Goal: Task Accomplishment & Management: Complete application form

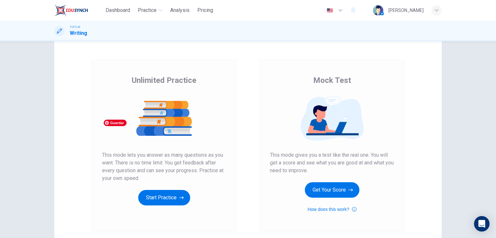
scroll to position [32, 0]
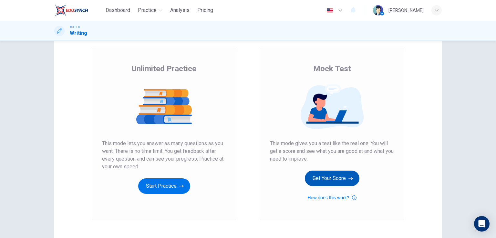
click at [326, 175] on button "Get Your Score" at bounding box center [332, 179] width 55 height 16
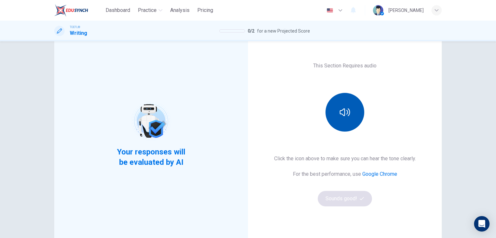
click at [351, 109] on button "button" at bounding box center [345, 112] width 39 height 39
click at [351, 115] on button "button" at bounding box center [345, 112] width 39 height 39
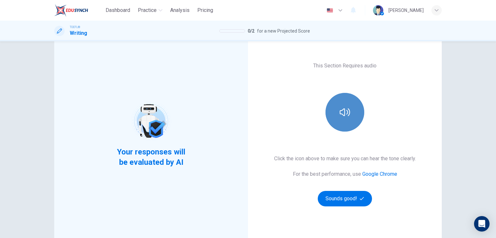
click at [351, 115] on button "button" at bounding box center [345, 112] width 39 height 39
click at [340, 115] on icon "button" at bounding box center [345, 112] width 10 height 10
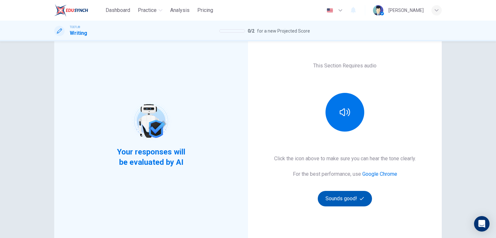
click at [334, 197] on button "Sounds good!" at bounding box center [345, 199] width 54 height 16
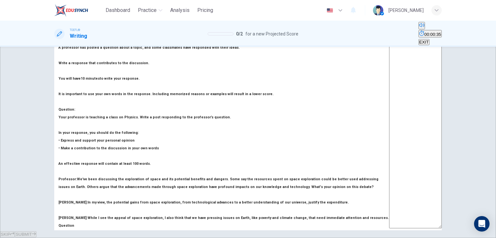
scroll to position [65, 0]
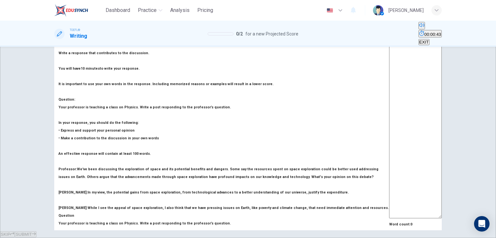
click at [419, 29] on button "Mute" at bounding box center [422, 25] width 6 height 7
click at [419, 29] on button "Unmute" at bounding box center [419, 26] width 1 height 6
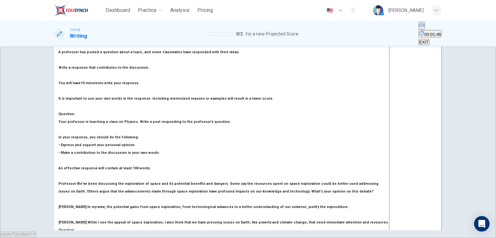
scroll to position [97, 0]
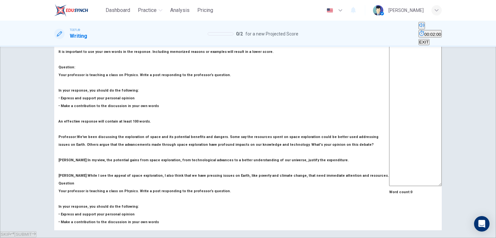
click at [389, 77] on textarea at bounding box center [415, 79] width 53 height 216
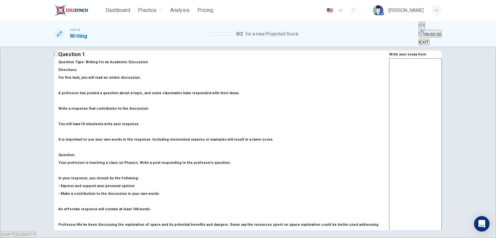
scroll to position [0, 0]
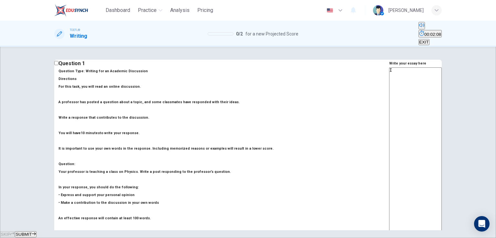
type textarea "I"
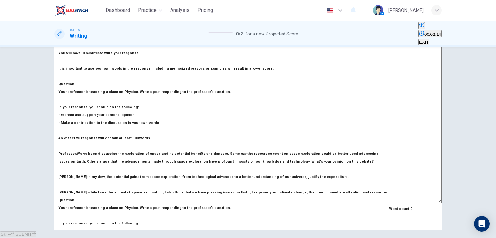
scroll to position [19, 0]
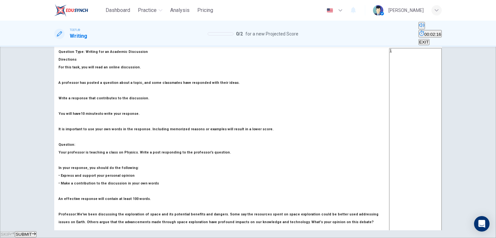
type textarea "i"
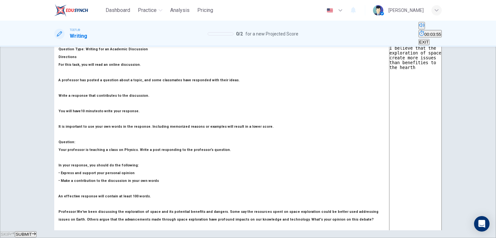
scroll to position [32, 0]
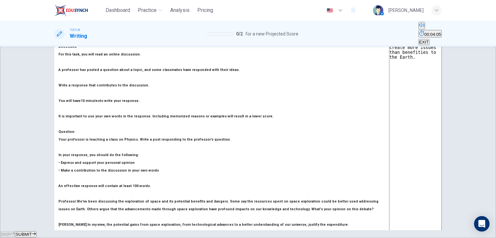
click at [389, 57] on textarea "I believe that the exploration of space create more issues than benefities to t…" at bounding box center [415, 143] width 53 height 216
click at [389, 55] on textarea "I believe that the exploration of space create more issues than benefities to t…" at bounding box center [415, 143] width 53 height 216
click at [389, 54] on textarea "I believe that the exploration of space create more issues than benefities to t…" at bounding box center [415, 143] width 53 height 216
click at [389, 62] on textarea "I believe that the exploration of space creates more issues than benefities to …" at bounding box center [415, 143] width 53 height 216
click at [389, 60] on textarea "I believe that the exploration of space creates more issues than benefits to th…" at bounding box center [415, 143] width 53 height 216
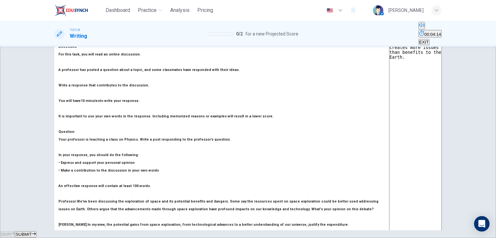
click at [389, 53] on textarea "I believe that the exploration of space creates more issues than benefits to th…" at bounding box center [415, 143] width 53 height 216
click at [389, 81] on textarea "I believe that the exploration of space creates more issues than benefits to th…" at bounding box center [415, 143] width 53 height 216
click at [389, 60] on textarea "I believe that the exploration of space creates more issues than benefits to th…" at bounding box center [415, 143] width 53 height 216
click at [389, 61] on textarea "I believe that the exploration of space creates more issues than benefits for t…" at bounding box center [415, 143] width 53 height 216
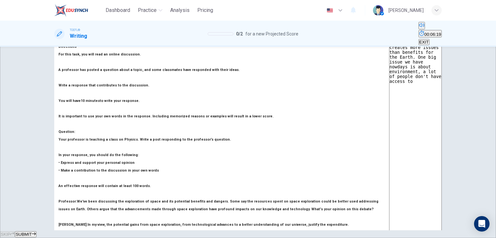
click at [389, 61] on textarea "I believe that the exploration of space creates more issues than benefits for t…" at bounding box center [415, 143] width 53 height 216
click at [389, 62] on textarea "I believe that the exploration of space creates more issues than benefits for t…" at bounding box center [415, 143] width 53 height 216
click at [389, 69] on textarea "I believe that the exploration of space creates more issues than benefits for t…" at bounding box center [415, 143] width 53 height 216
click at [389, 67] on textarea "I believe that the exploration of space creates more issues than benefits for t…" at bounding box center [415, 143] width 53 height 216
click at [410, 66] on textarea "I believe that the exploration of space creates more issues than benefits for t…" at bounding box center [415, 143] width 53 height 216
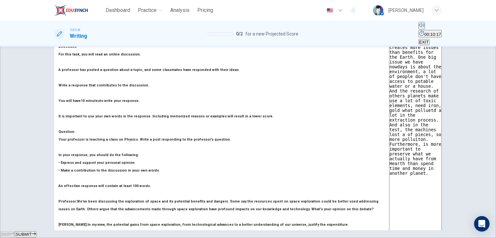
type textarea "I believe that the exploration of space creates more issues than benefits for t…"
click at [32, 232] on span "SUBMIT" at bounding box center [24, 234] width 16 height 5
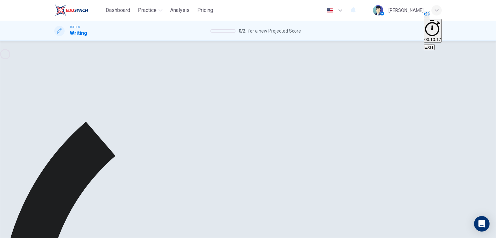
scroll to position [116, 0]
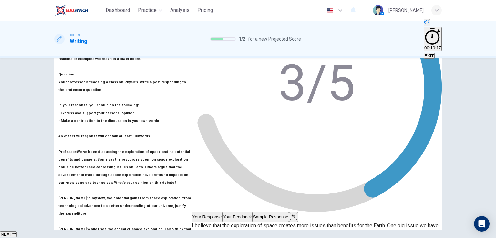
click at [17, 232] on button "NEXT" at bounding box center [8, 235] width 17 height 6
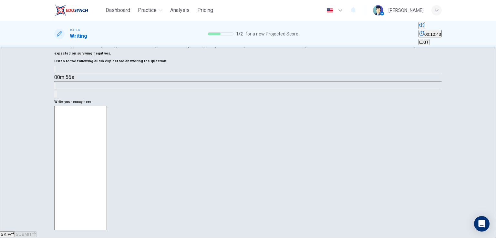
scroll to position [199, 0]
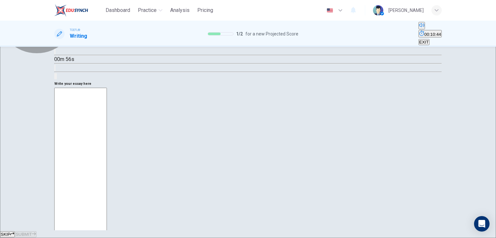
click at [15, 232] on button "SKIP" at bounding box center [7, 235] width 15 height 6
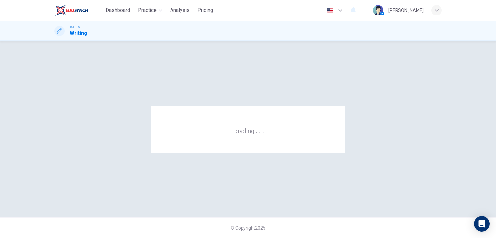
scroll to position [0, 0]
